Goal: Task Accomplishment & Management: Use online tool/utility

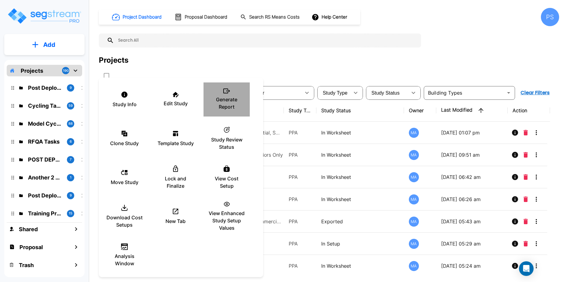
click at [221, 109] on p "Generate Report" at bounding box center [226, 103] width 36 height 15
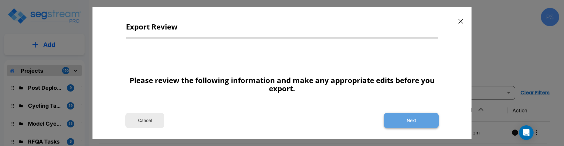
click at [403, 127] on button "Next" at bounding box center [411, 120] width 55 height 15
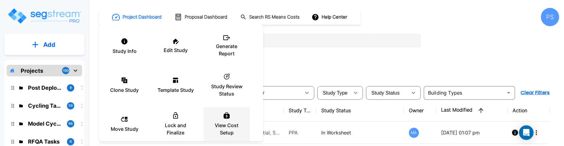
scroll to position [83, 0]
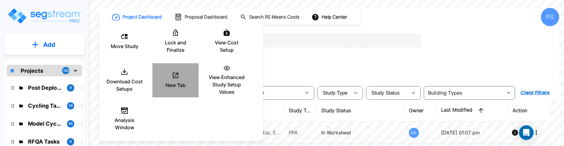
click at [181, 87] on p "New Tab" at bounding box center [175, 85] width 20 height 7
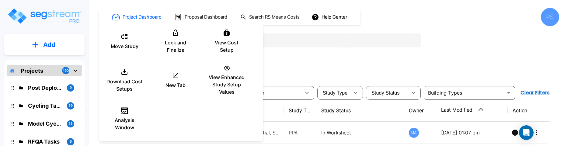
scroll to position [0, 0]
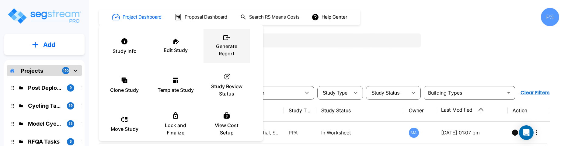
click at [220, 55] on p "Generate Report" at bounding box center [226, 50] width 36 height 15
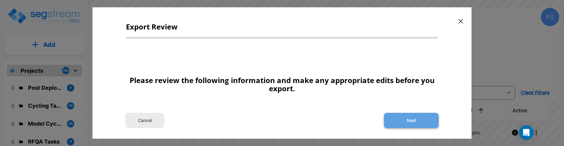
click at [419, 116] on button "Next" at bounding box center [411, 120] width 55 height 15
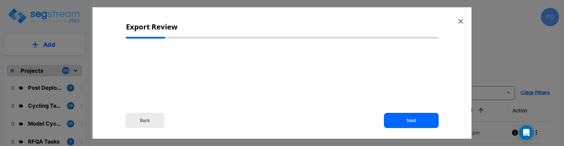
click at [148, 118] on button "Back" at bounding box center [144, 120] width 39 height 15
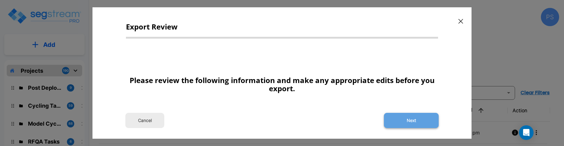
click at [399, 117] on button "Next" at bounding box center [411, 120] width 55 height 15
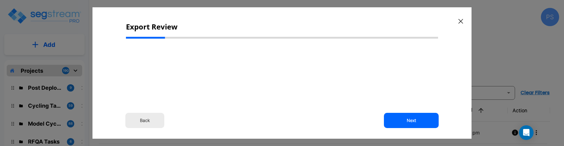
select select "2025"
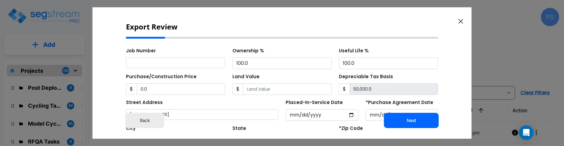
scroll to position [157, 0]
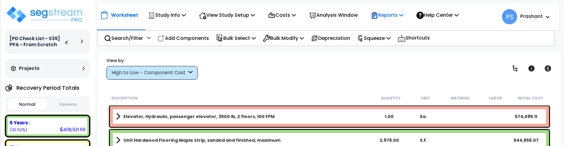
click at [390, 14] on p "Reports" at bounding box center [387, 15] width 33 height 8
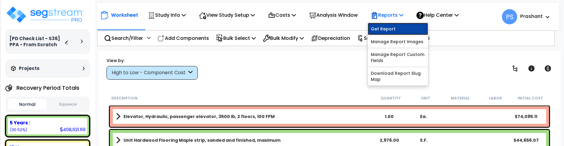
click at [395, 27] on link "Get Report" at bounding box center [398, 29] width 60 height 12
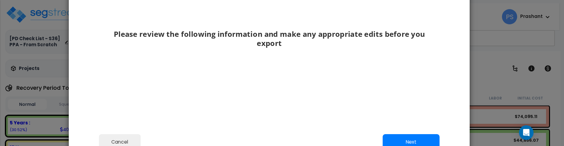
drag, startPoint x: 421, startPoint y: 128, endPoint x: 407, endPoint y: 71, distance: 58.1
click at [407, 71] on div "Please review the following information and make any appropriate edits before y…" at bounding box center [269, 37] width 334 height 80
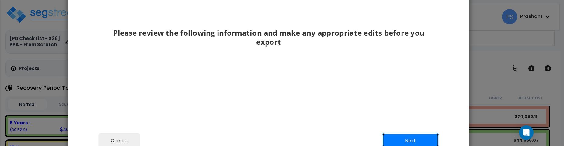
click at [406, 137] on button "Next" at bounding box center [410, 140] width 57 height 15
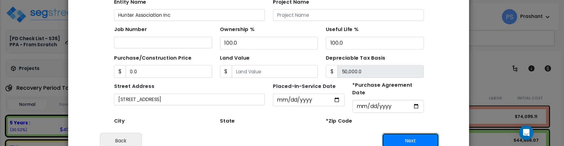
scroll to position [54, 0]
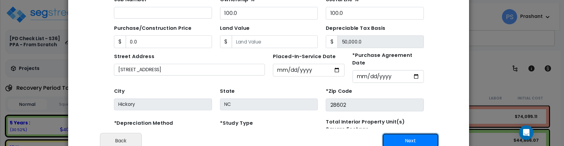
click at [402, 140] on button "Next" at bounding box center [410, 140] width 57 height 15
type input "0"
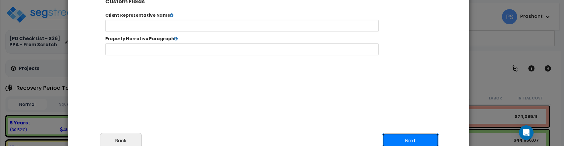
scroll to position [0, 0]
click at [402, 140] on button "Next" at bounding box center [410, 140] width 57 height 15
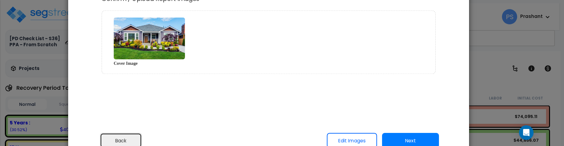
click at [127, 143] on button "Back" at bounding box center [121, 140] width 42 height 15
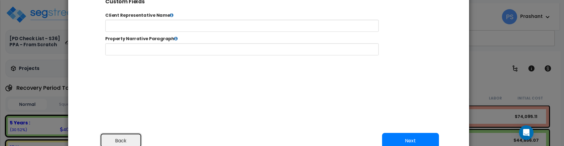
click at [127, 143] on button "Back" at bounding box center [121, 140] width 42 height 15
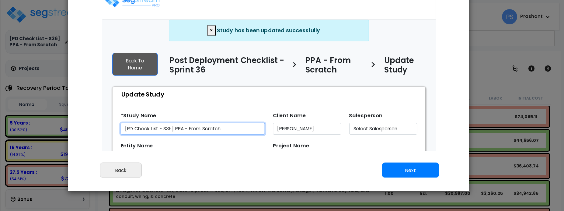
select select "2025"
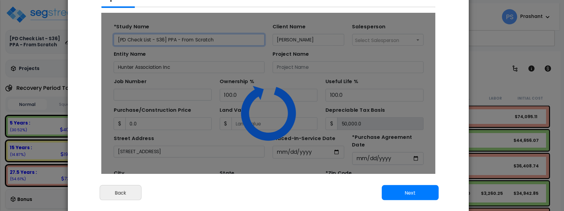
drag, startPoint x: 441, startPoint y: 132, endPoint x: 441, endPoint y: 155, distance: 22.5
click at [441, 155] on div "Please review the following information and make any appropriate edits before y…" at bounding box center [268, 93] width 401 height 174
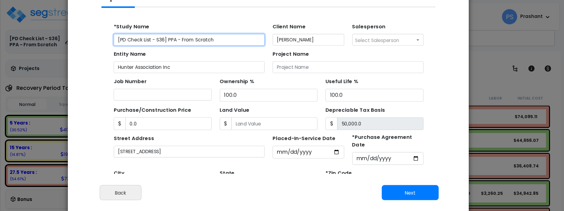
scroll to position [54, 0]
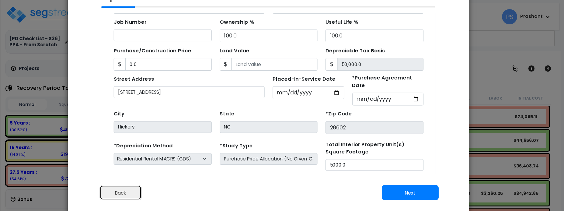
click at [123, 198] on button "Back" at bounding box center [121, 192] width 42 height 15
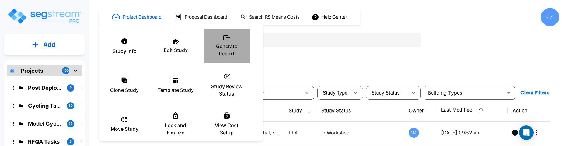
click at [227, 58] on div "Generate Report" at bounding box center [226, 46] width 36 height 30
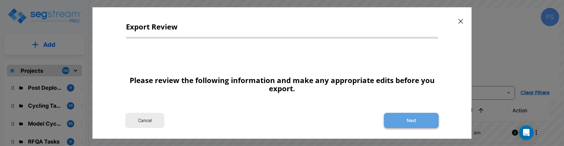
click at [412, 116] on button "Next" at bounding box center [411, 120] width 55 height 15
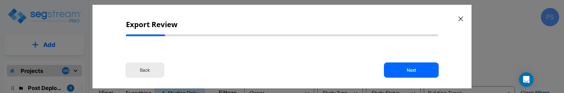
click at [154, 65] on button "Back" at bounding box center [144, 69] width 39 height 15
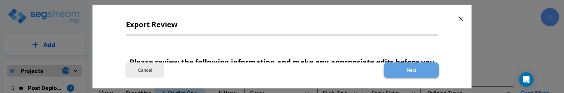
click at [416, 66] on button "Next" at bounding box center [411, 69] width 55 height 15
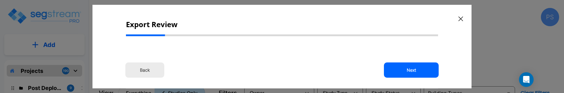
click at [141, 72] on button "Back" at bounding box center [144, 69] width 39 height 15
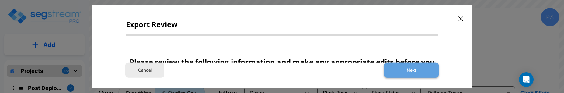
click at [411, 68] on button "Next" at bounding box center [411, 69] width 55 height 15
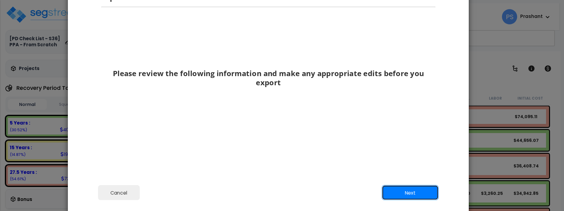
select select "2025"
click at [393, 194] on button "Next" at bounding box center [410, 192] width 57 height 15
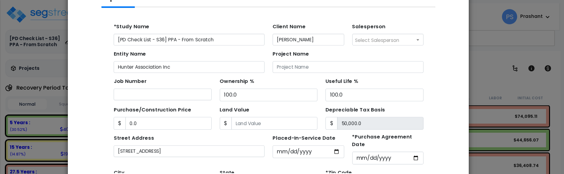
scroll to position [54, 0]
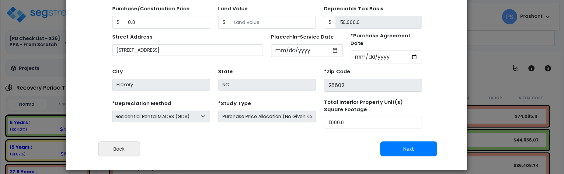
drag, startPoint x: 450, startPoint y: 148, endPoint x: 293, endPoint y: 145, distance: 156.1
click at [448, 106] on div "Please review the following information and make any appropriate edits before y…" at bounding box center [266, 50] width 401 height 172
click at [401, 147] on button "Next" at bounding box center [408, 149] width 57 height 15
type input "0"
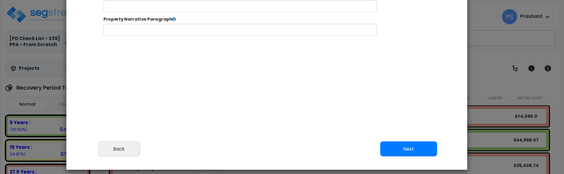
scroll to position [0, 0]
select select "2025"
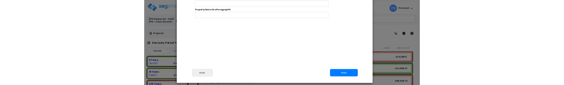
scroll to position [260, 15]
